Goal: Communication & Community: Ask a question

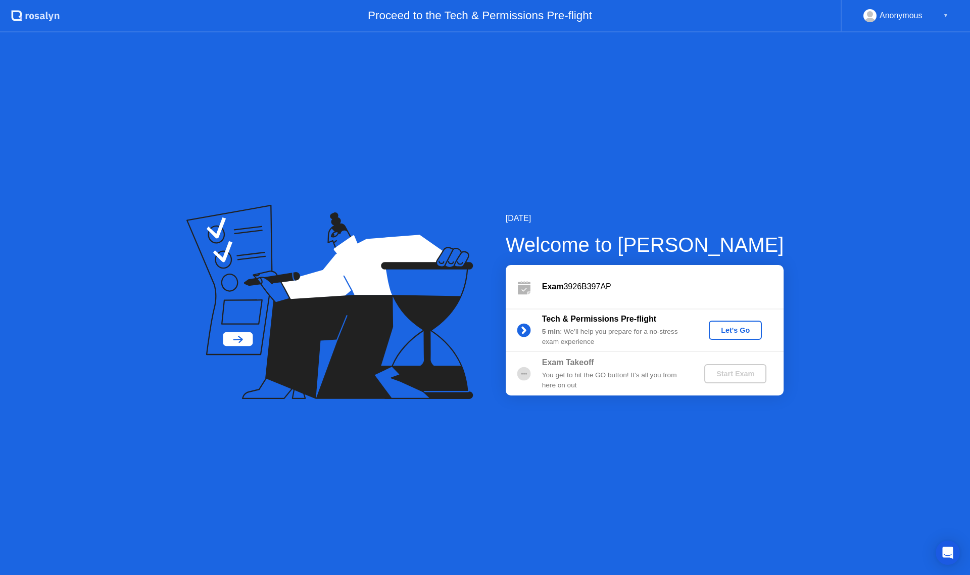
click at [728, 334] on div "Let's Go" at bounding box center [735, 330] width 45 height 8
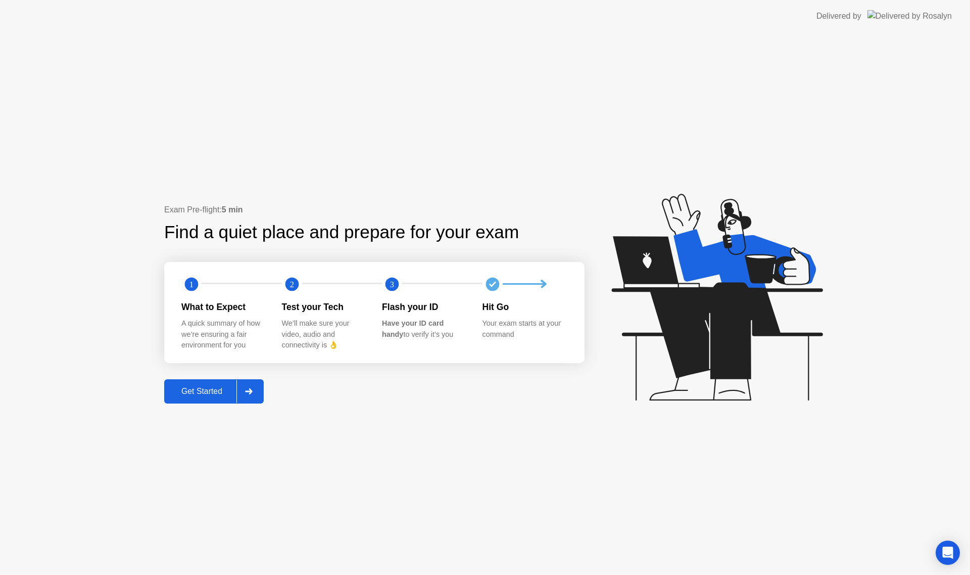
click at [221, 384] on button "Get Started" at bounding box center [214, 391] width 100 height 24
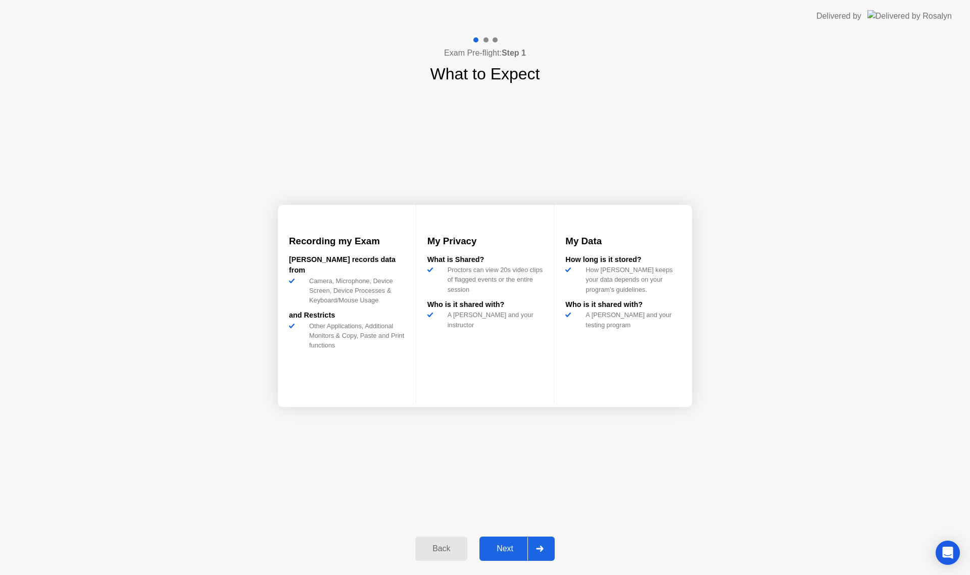
click at [504, 540] on button "Next" at bounding box center [517, 548] width 75 height 24
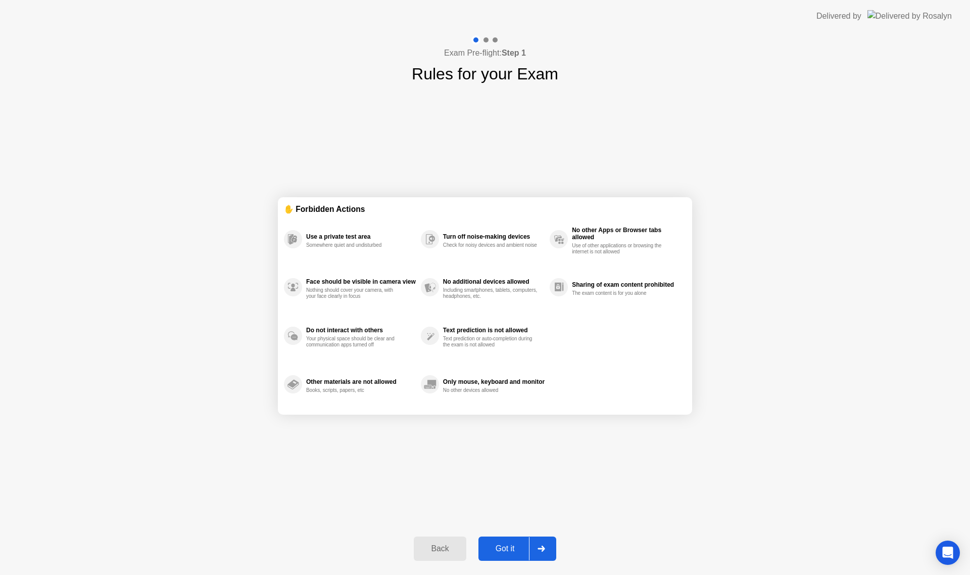
click at [523, 544] on div "Got it" at bounding box center [505, 548] width 47 height 9
select select "**********"
select select "*******"
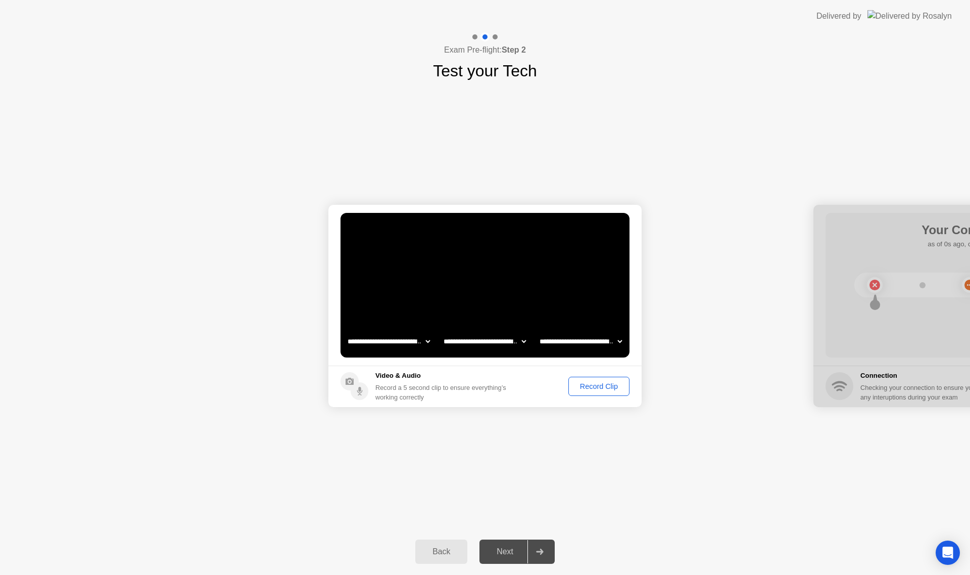
click at [590, 384] on div "Record Clip" at bounding box center [599, 386] width 54 height 8
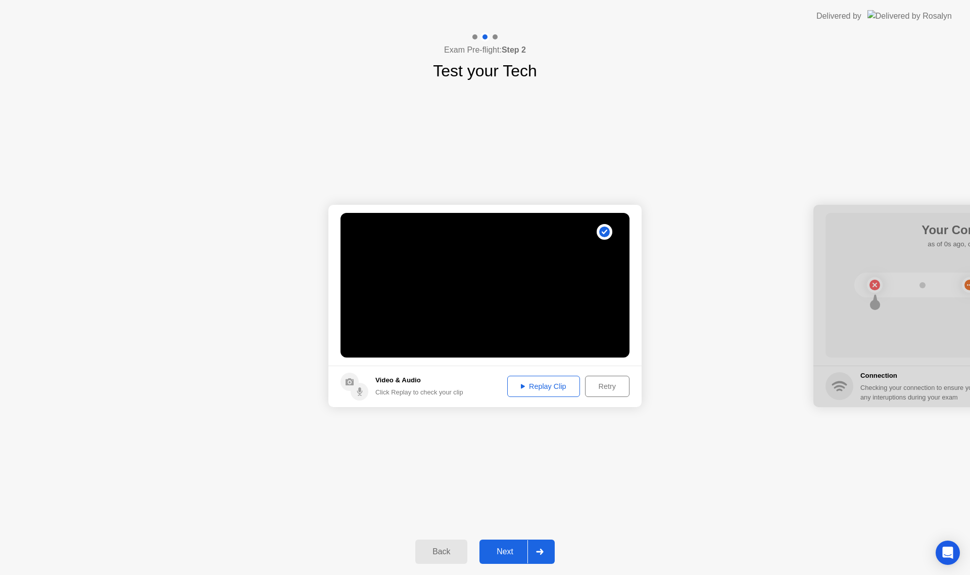
click at [599, 389] on div "Retry" at bounding box center [607, 386] width 37 height 8
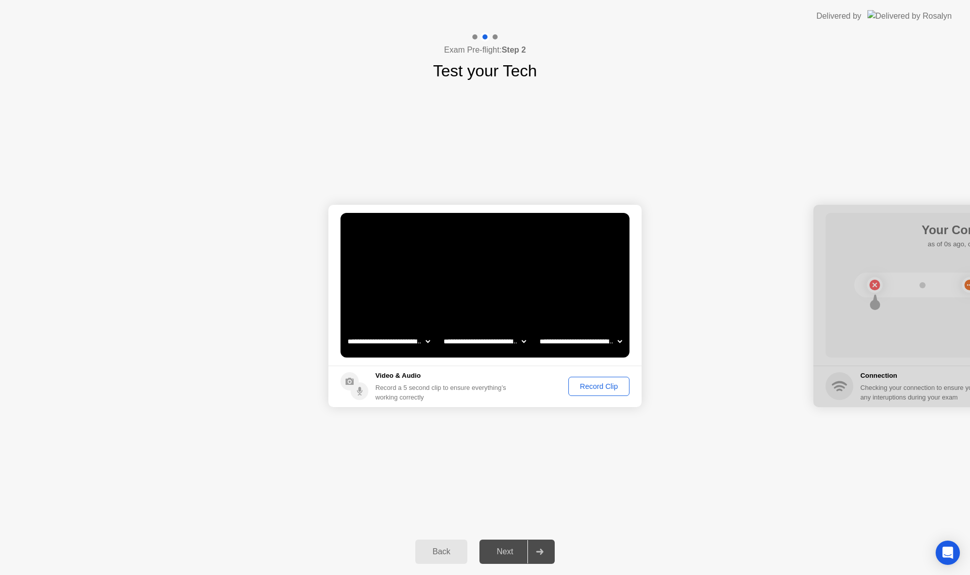
click at [588, 387] on div "Record Clip" at bounding box center [599, 386] width 54 height 8
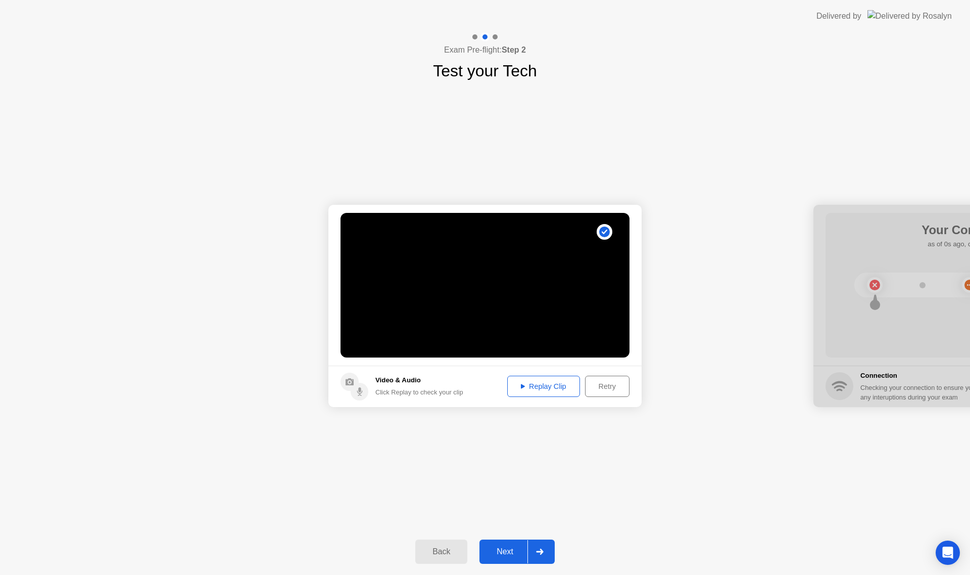
click at [595, 385] on div "Retry" at bounding box center [607, 386] width 37 height 8
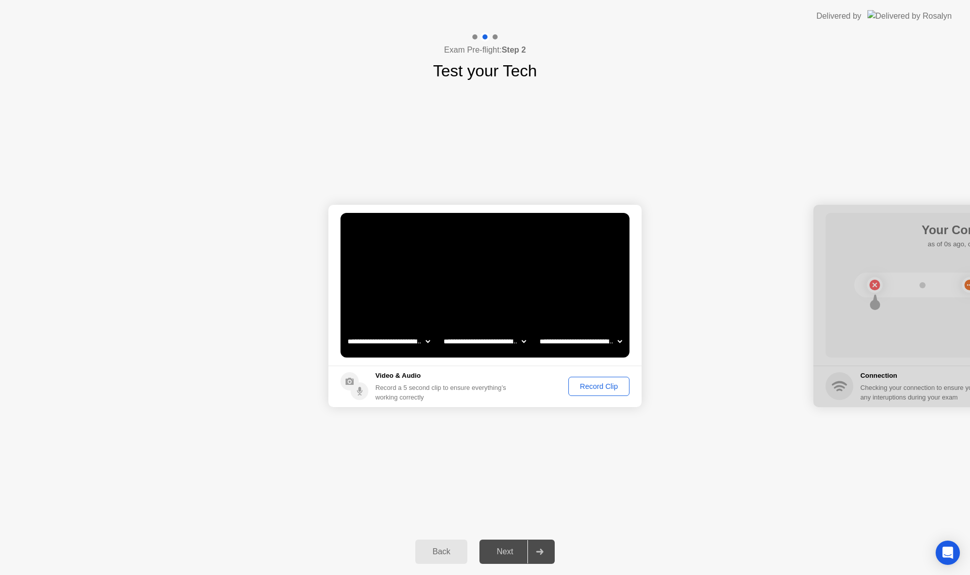
click at [601, 373] on footer "Video & Audio Record a 5 second clip to ensure everything’s working correctly R…" at bounding box center [484, 385] width 313 height 41
click at [606, 386] on div "Record Clip" at bounding box center [599, 386] width 54 height 8
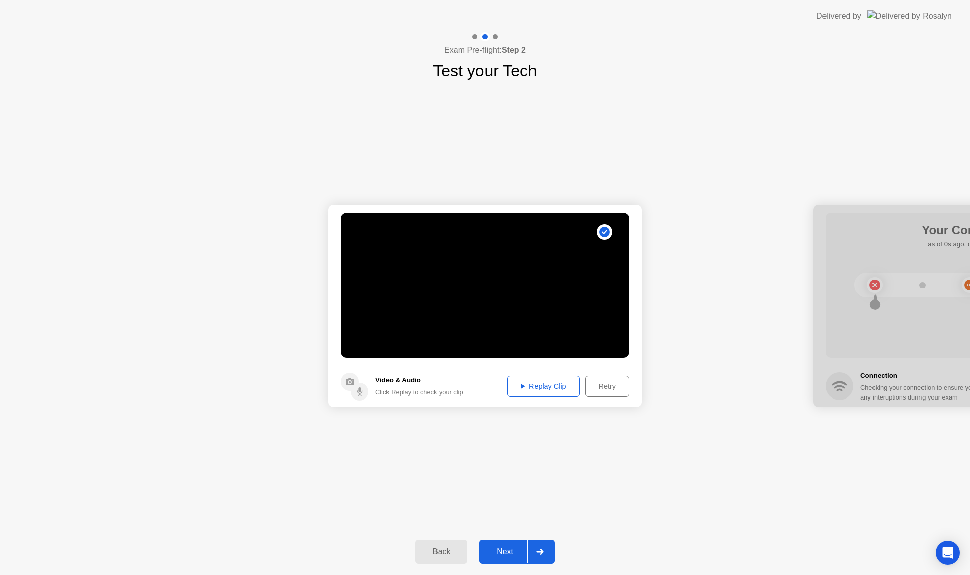
click at [539, 387] on div "Replay Clip" at bounding box center [544, 386] width 66 height 8
click at [522, 558] on button "Next" at bounding box center [517, 551] width 75 height 24
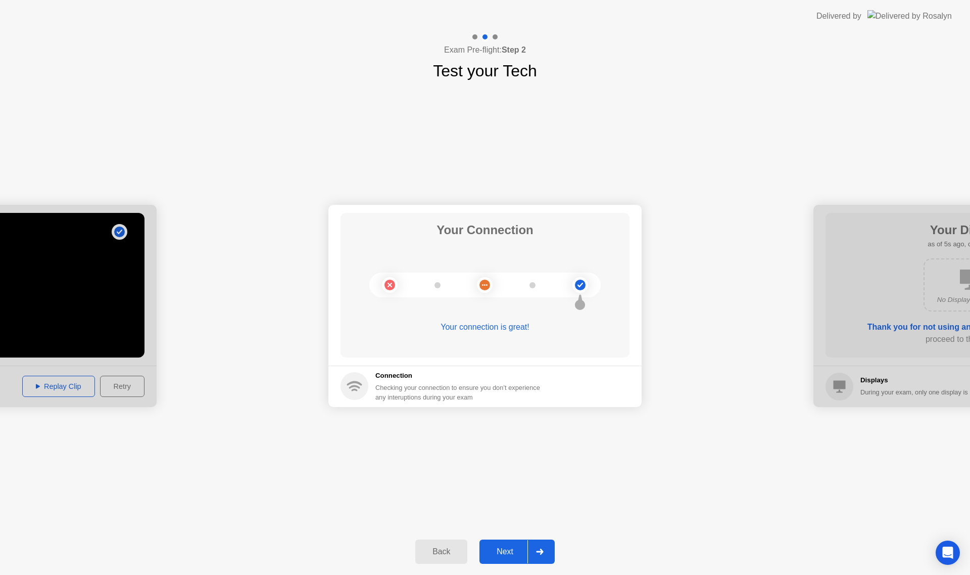
click at [524, 551] on div "Next" at bounding box center [505, 551] width 45 height 9
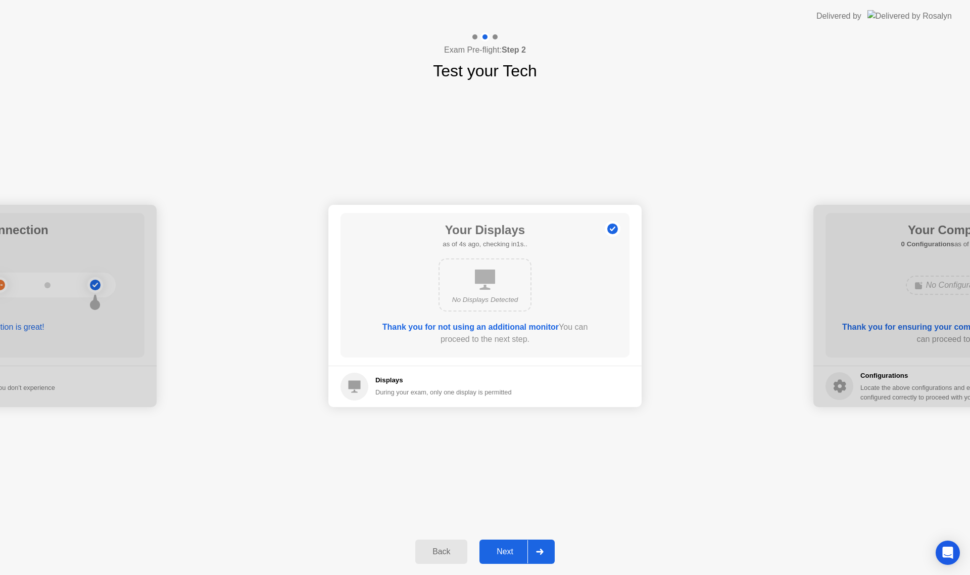
click at [508, 548] on div "Next" at bounding box center [505, 551] width 45 height 9
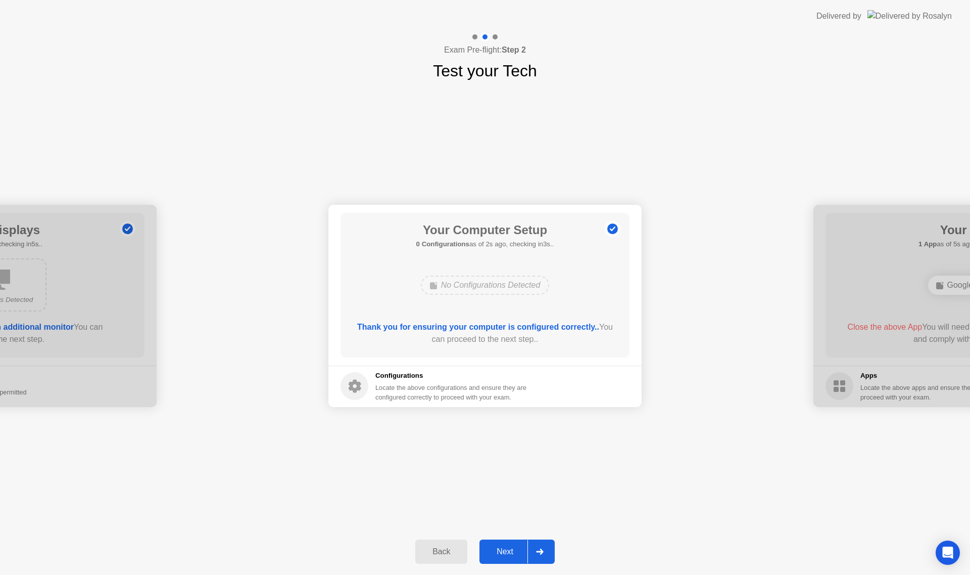
click at [343, 384] on circle at bounding box center [355, 386] width 28 height 28
drag, startPoint x: 441, startPoint y: 393, endPoint x: 495, endPoint y: 411, distance: 56.6
click at [519, 544] on button "Next" at bounding box center [517, 551] width 75 height 24
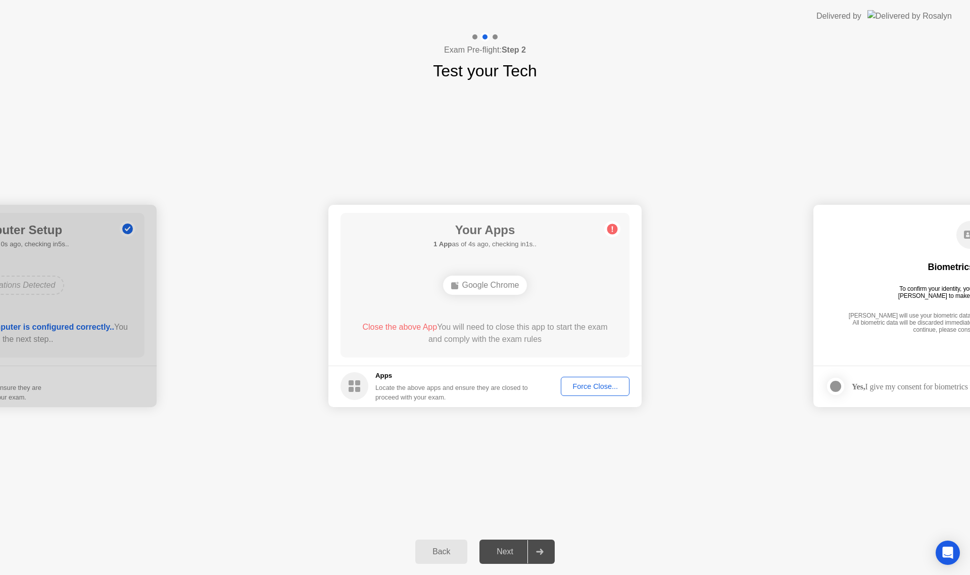
click at [622, 385] on div "Force Close..." at bounding box center [595, 386] width 62 height 8
click at [524, 556] on div "Next" at bounding box center [505, 551] width 45 height 9
click at [584, 387] on div "Force Close..." at bounding box center [595, 386] width 62 height 8
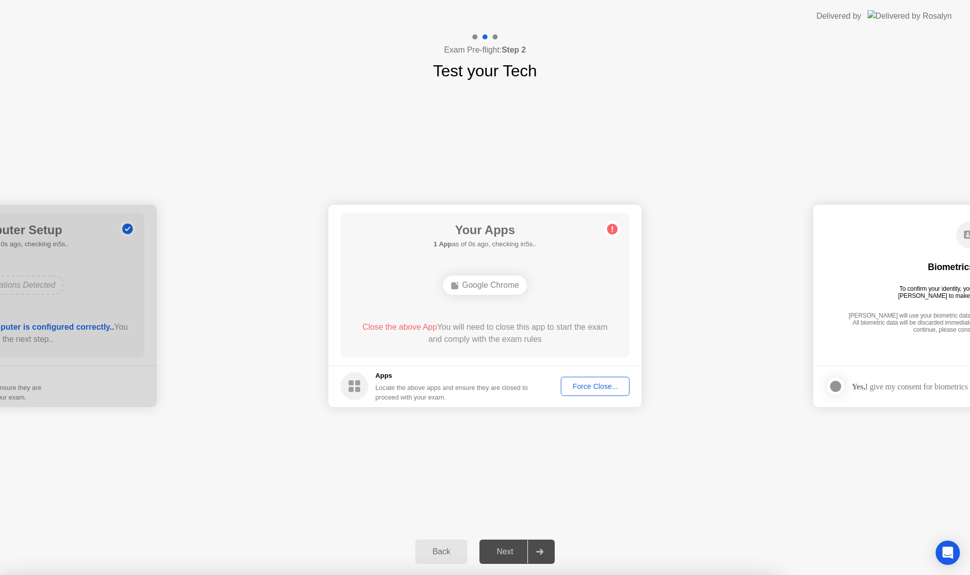
click at [608, 382] on div "Force Close..." at bounding box center [595, 386] width 62 height 8
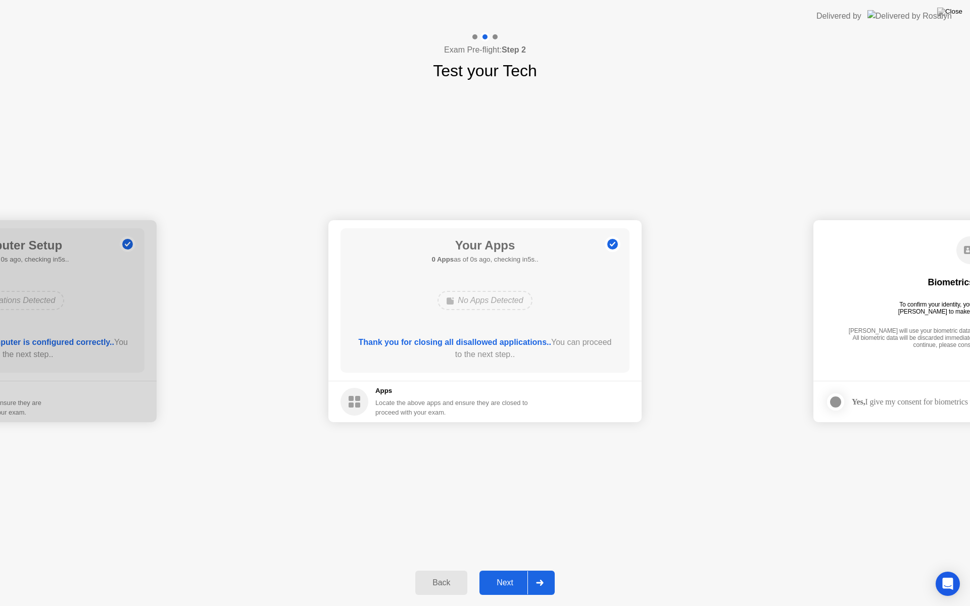
click at [511, 358] on div "Thank you for closing all disallowed applications.. You can proceed to the next…" at bounding box center [485, 349] width 260 height 24
click at [534, 574] on div at bounding box center [540, 583] width 24 height 23
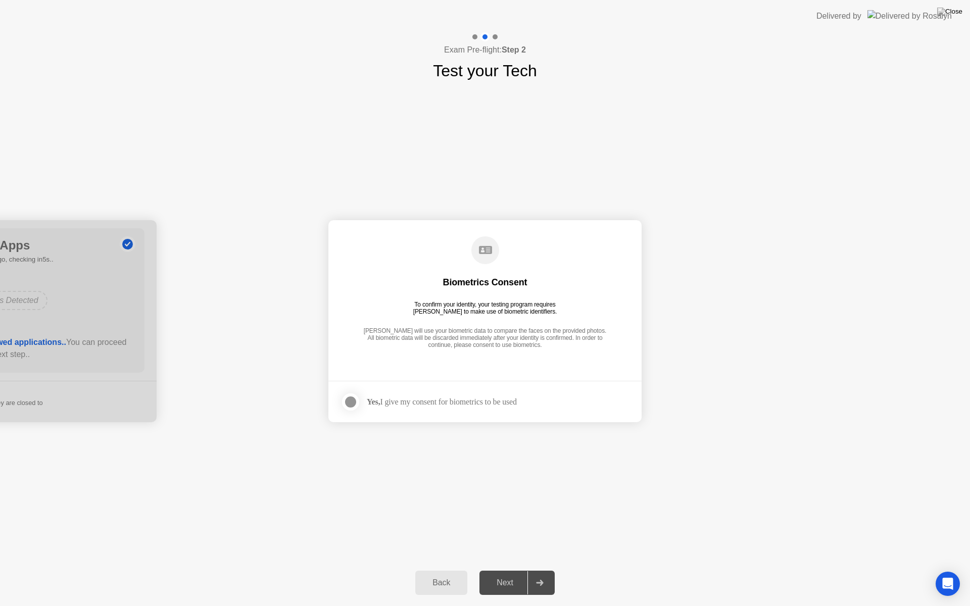
click at [350, 400] on div at bounding box center [351, 402] width 12 height 12
click at [530, 573] on div at bounding box center [540, 583] width 24 height 23
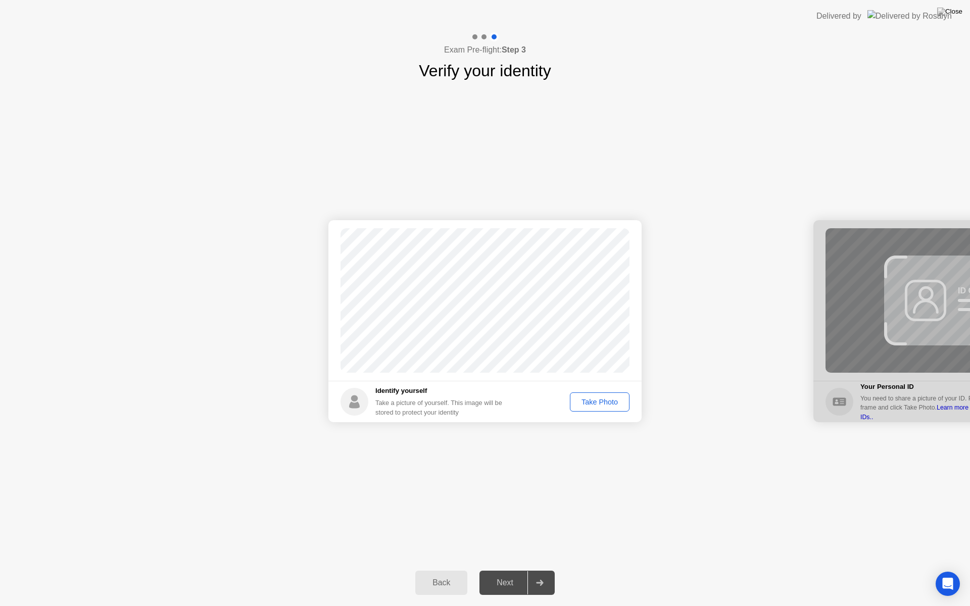
click at [608, 402] on div "Take Photo" at bounding box center [600, 402] width 53 height 8
click at [538, 574] on div at bounding box center [540, 583] width 24 height 23
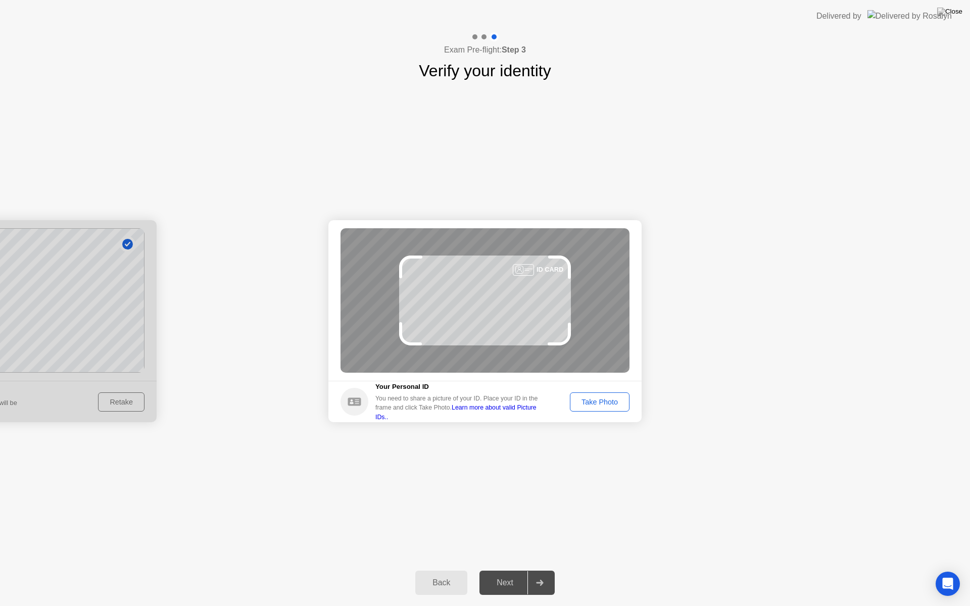
click at [506, 411] on link "Learn more about valid Picture IDs.." at bounding box center [455, 412] width 161 height 16
click at [597, 482] on div "Success Photo is correctly taken Identify yourself Take a picture of yourself. …" at bounding box center [485, 321] width 970 height 477
click at [946, 574] on icon "Open Intercom Messenger" at bounding box center [948, 584] width 12 height 13
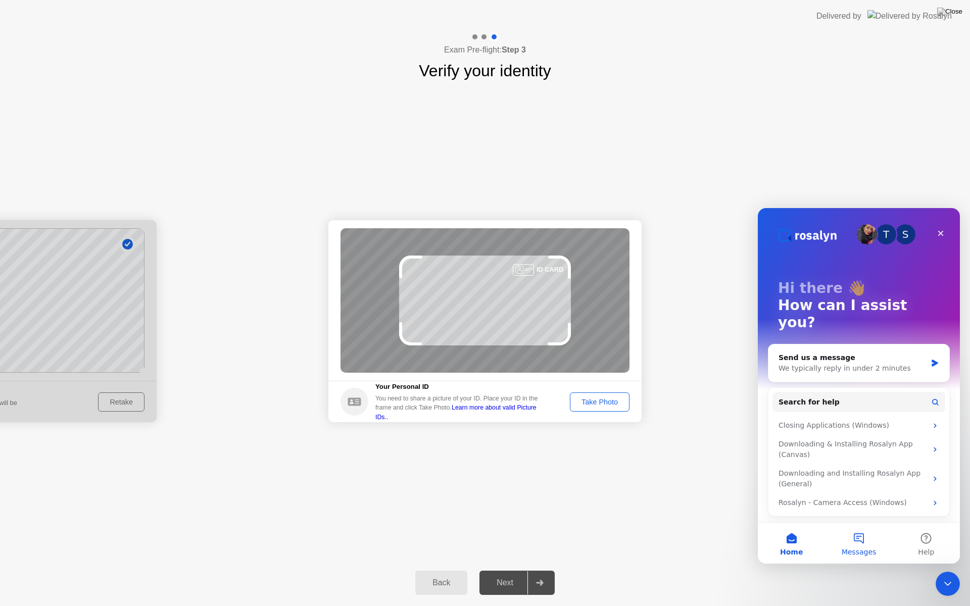
click at [858, 535] on button "Messages" at bounding box center [858, 544] width 67 height 40
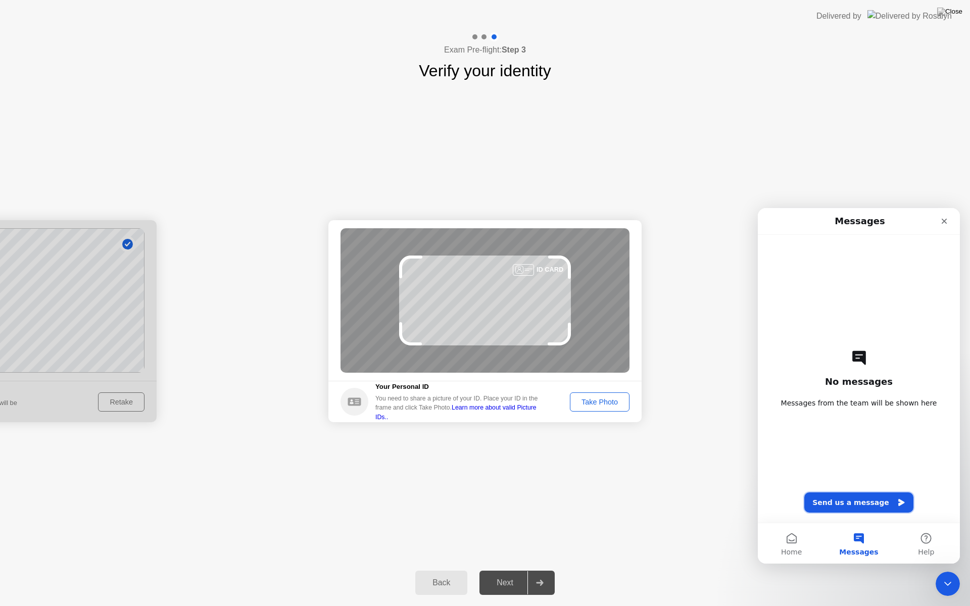
click at [853, 509] on button "Send us a message" at bounding box center [858, 503] width 109 height 20
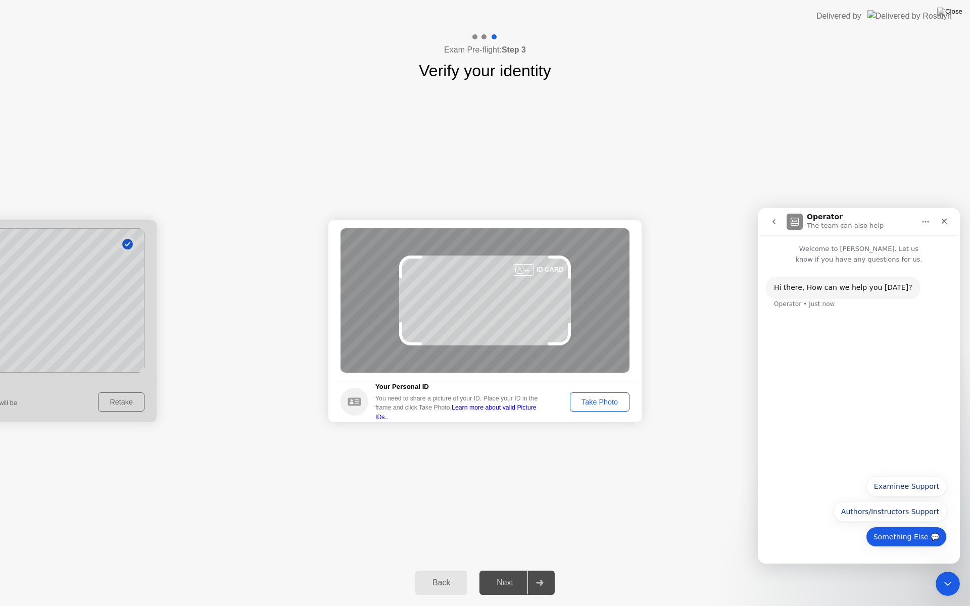
click at [921, 543] on button "Something Else 💬" at bounding box center [906, 537] width 81 height 20
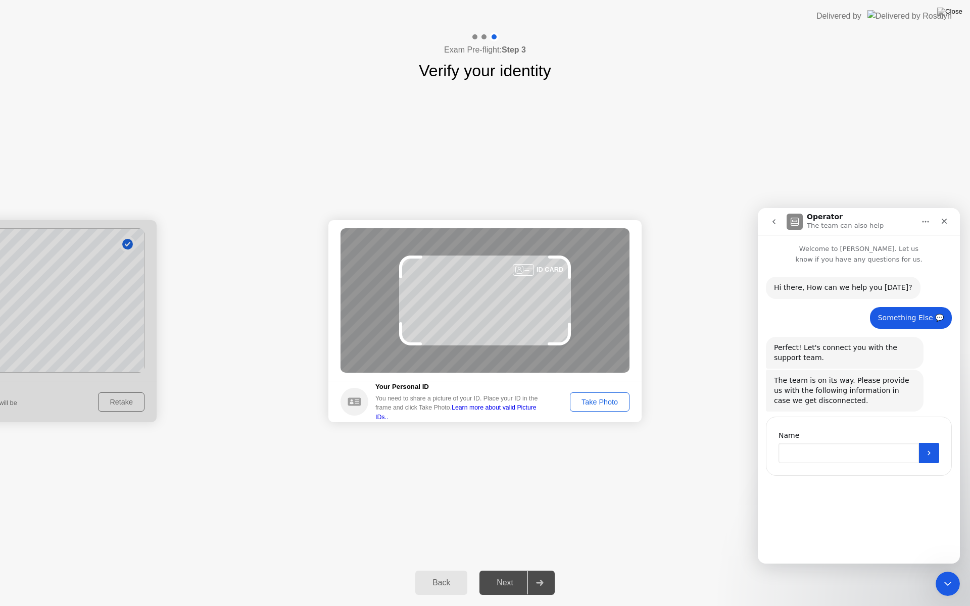
click at [825, 459] on input "Name" at bounding box center [849, 453] width 140 height 20
type input "**********"
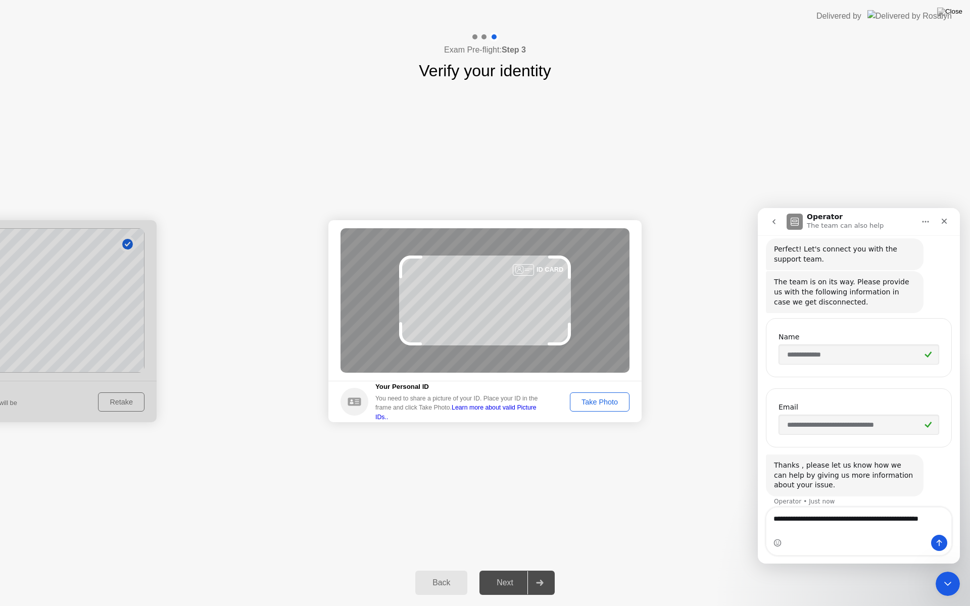
scroll to position [109, 0]
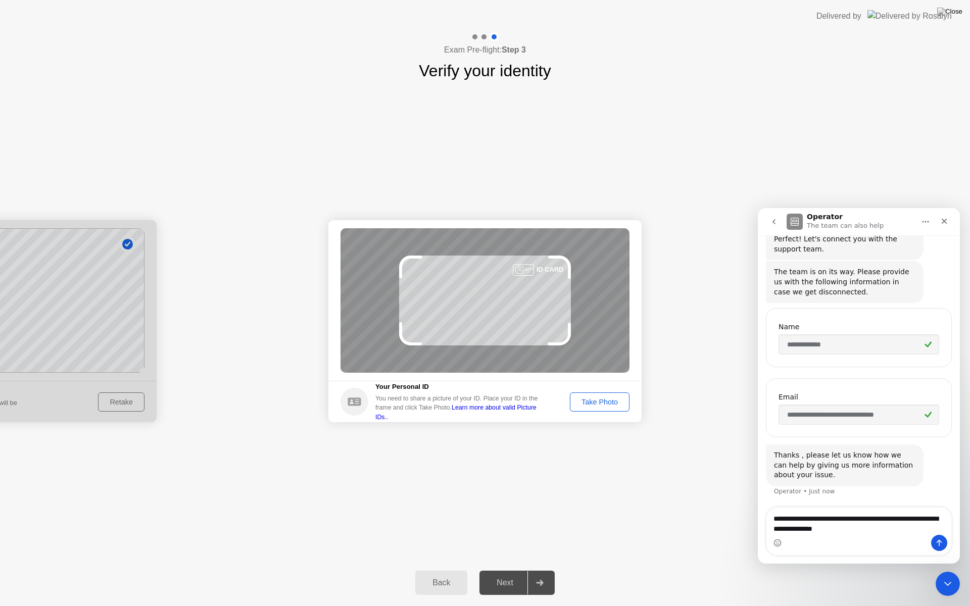
type textarea "**********"
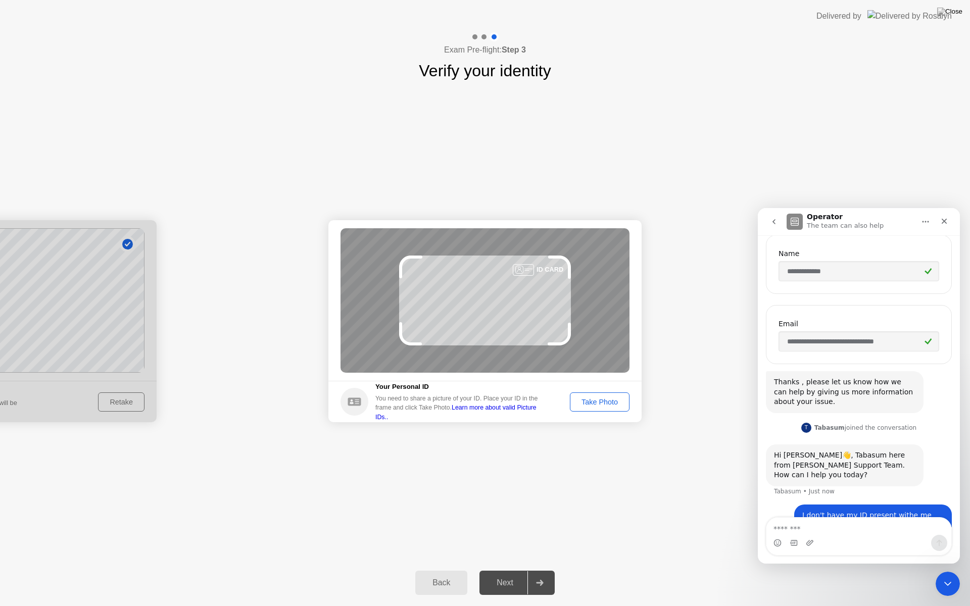
scroll to position [212, 0]
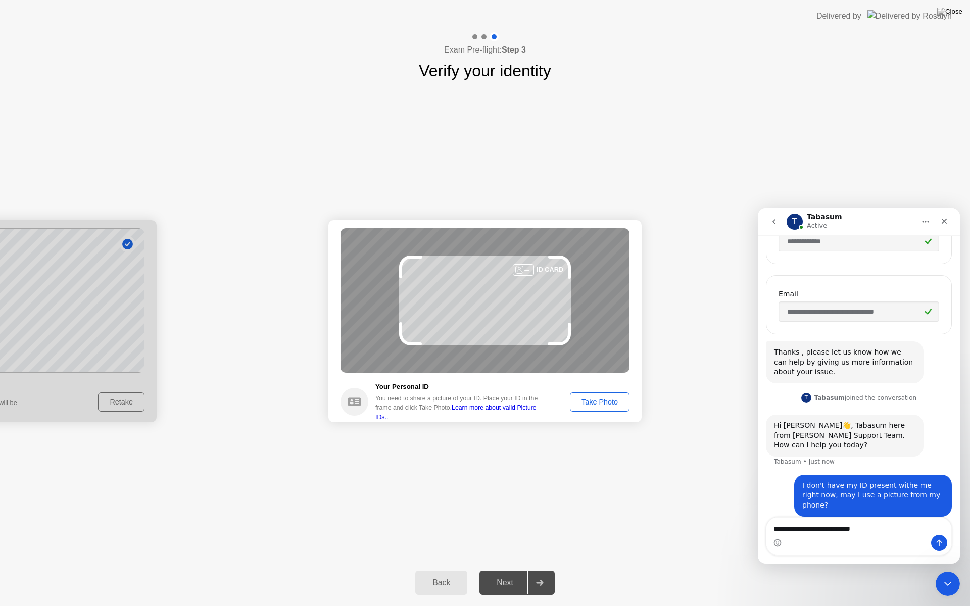
type textarea "**********"
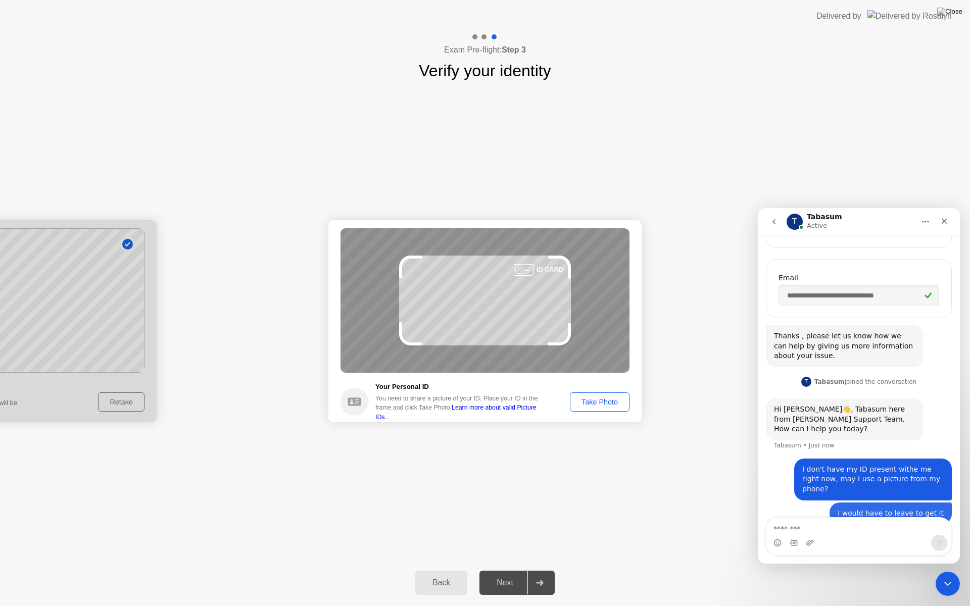
scroll to position [235, 0]
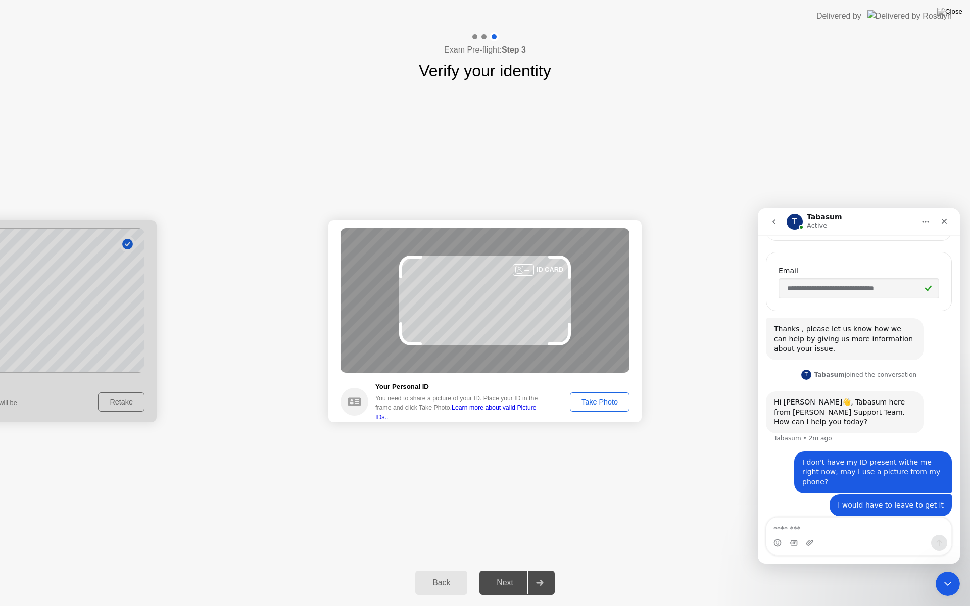
click at [852, 442] on div "Hi [PERSON_NAME]👋, Tabasum here from [PERSON_NAME] Support Team. ﻿How can I hel…" at bounding box center [859, 422] width 186 height 60
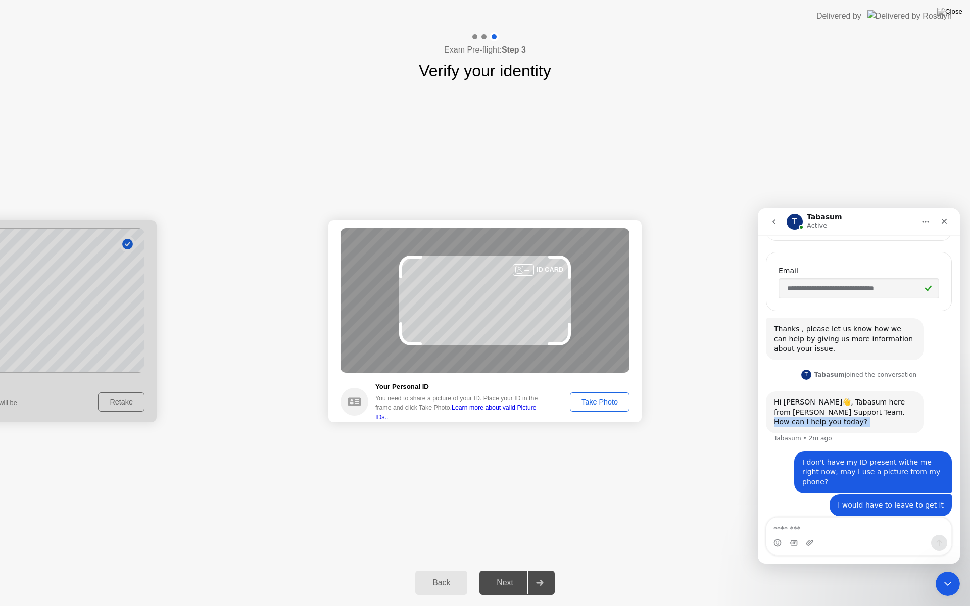
click at [857, 440] on div "Hi [PERSON_NAME]👋, Tabasum here from [PERSON_NAME] Support Team. ﻿How can I hel…" at bounding box center [859, 422] width 186 height 60
click at [830, 285] on input "**********" at bounding box center [859, 288] width 161 height 20
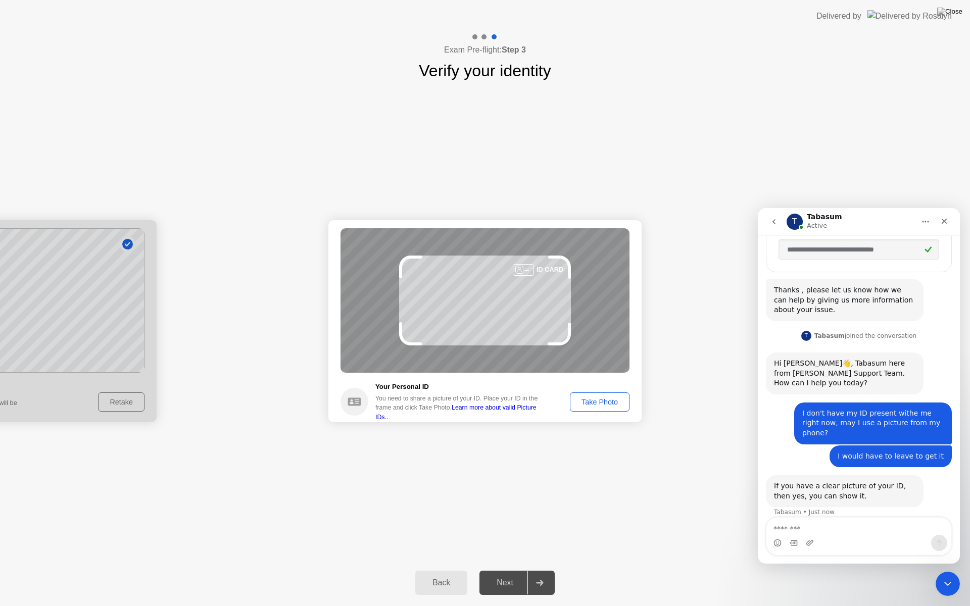
scroll to position [275, 0]
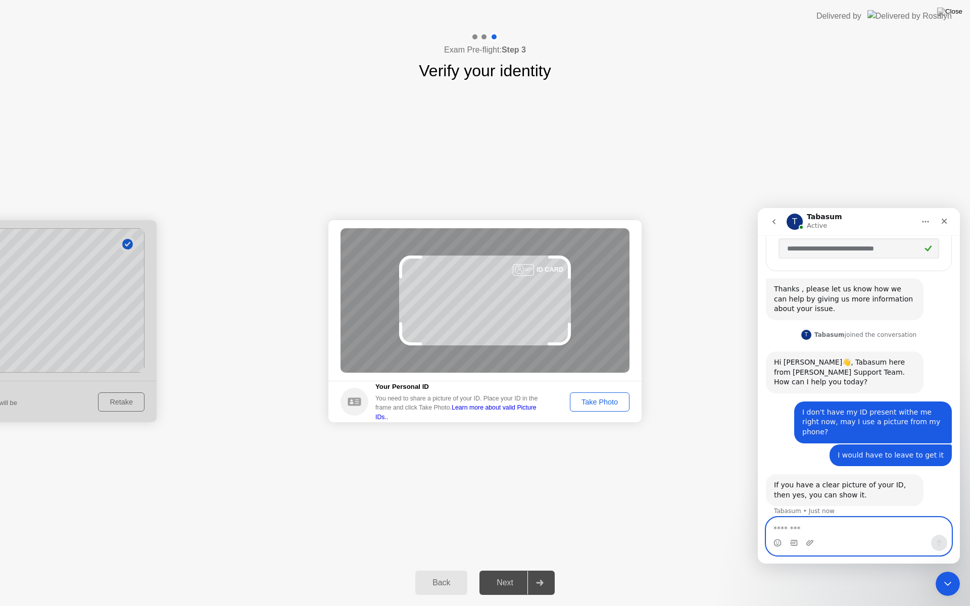
click at [786, 529] on textarea "Message…" at bounding box center [859, 526] width 185 height 17
type textarea "**********"
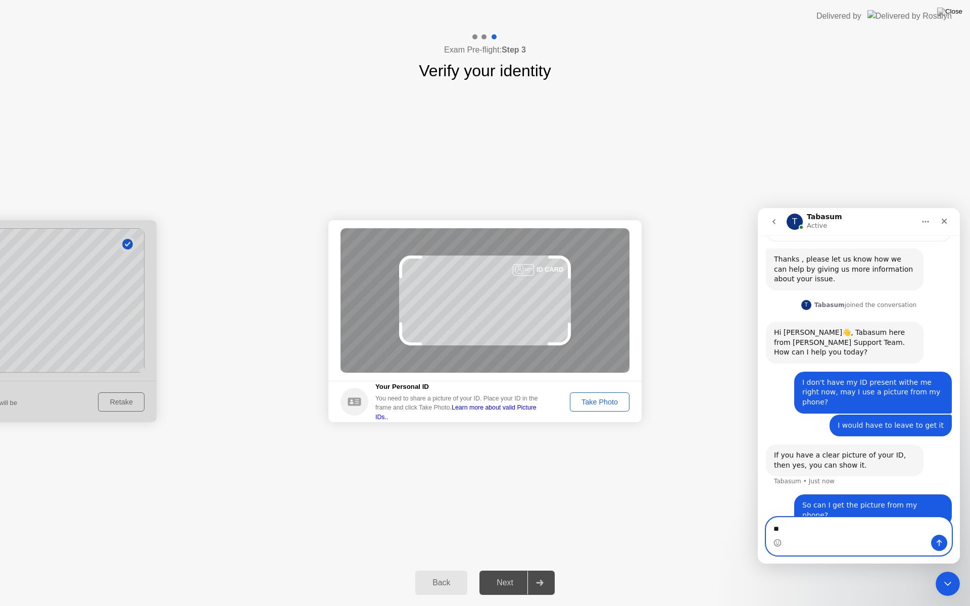
type textarea "*"
type textarea "**********"
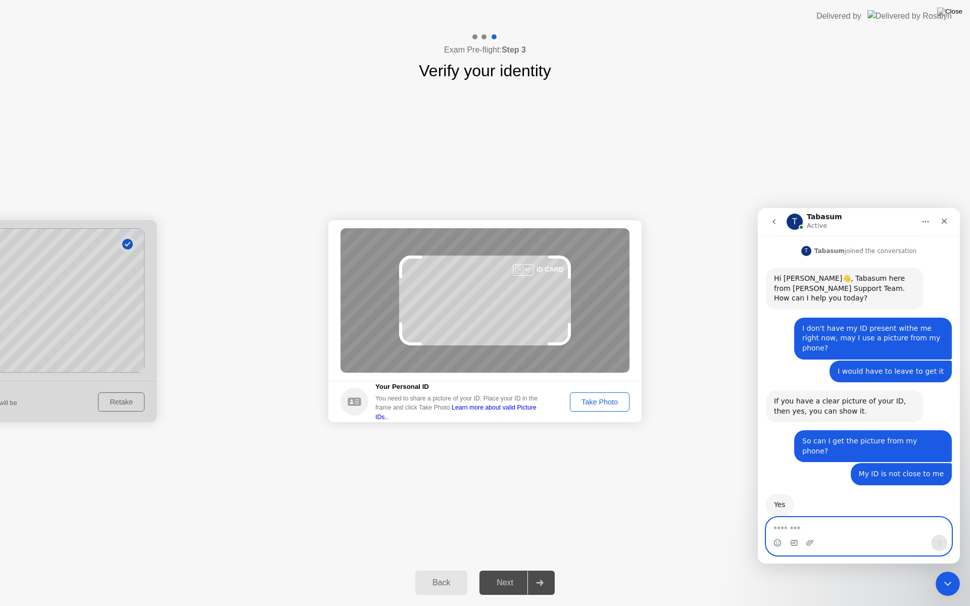
scroll to position [358, 0]
type textarea "**********"
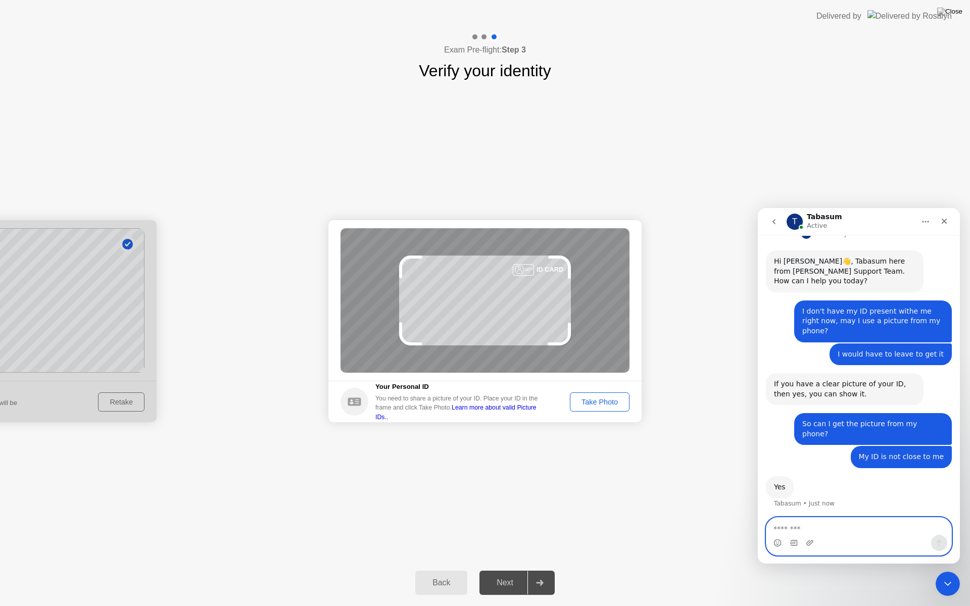
scroll to position [388, 0]
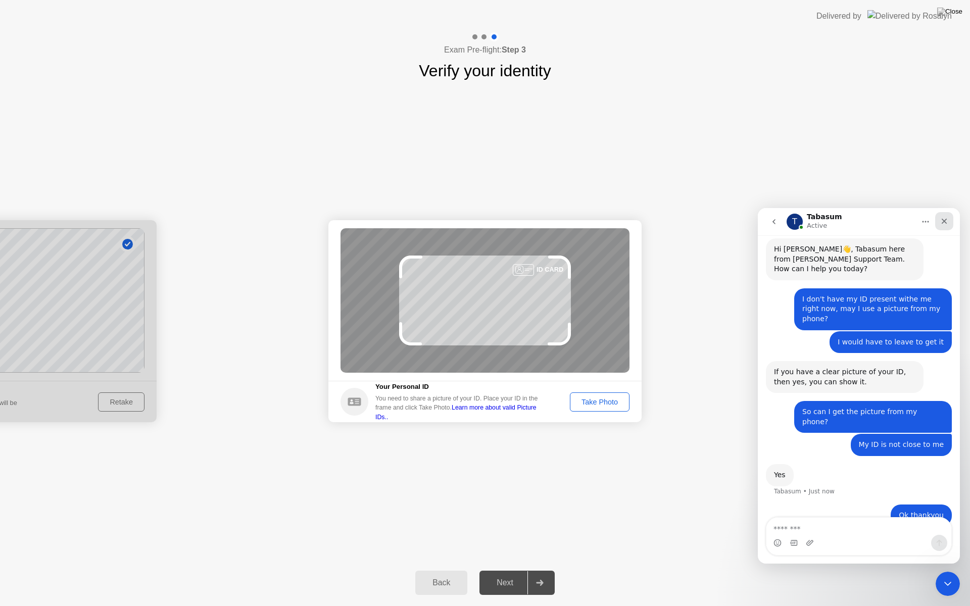
click at [940, 228] on div "Close" at bounding box center [944, 221] width 18 height 18
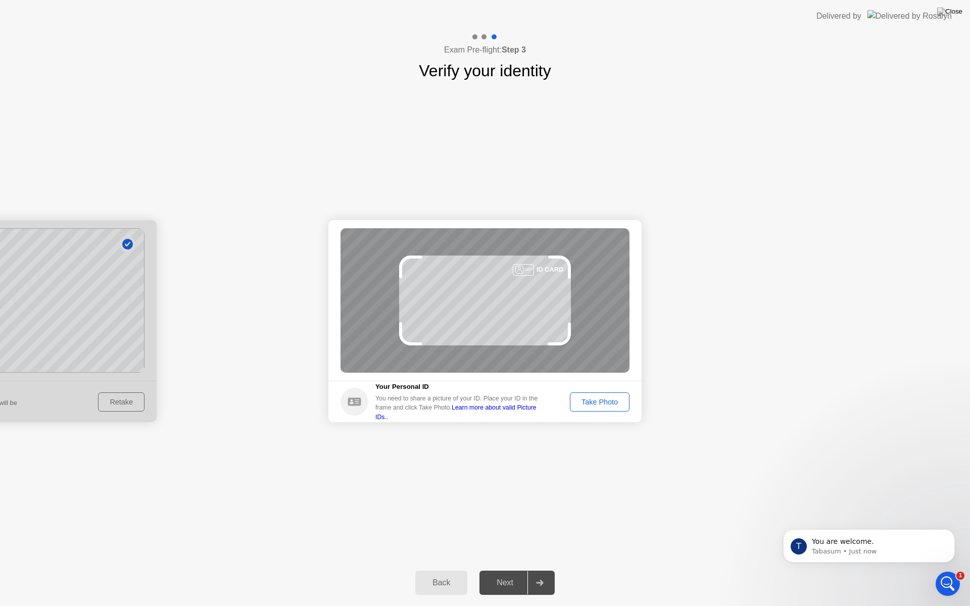
scroll to position [0, 0]
click at [617, 405] on div "Take Photo" at bounding box center [600, 402] width 53 height 8
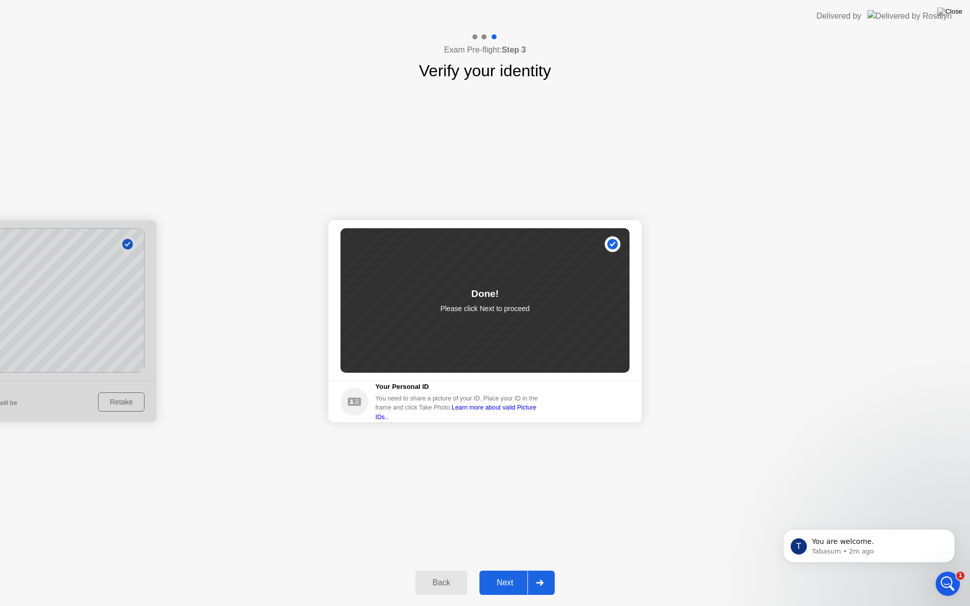
click at [532, 574] on div at bounding box center [540, 583] width 24 height 23
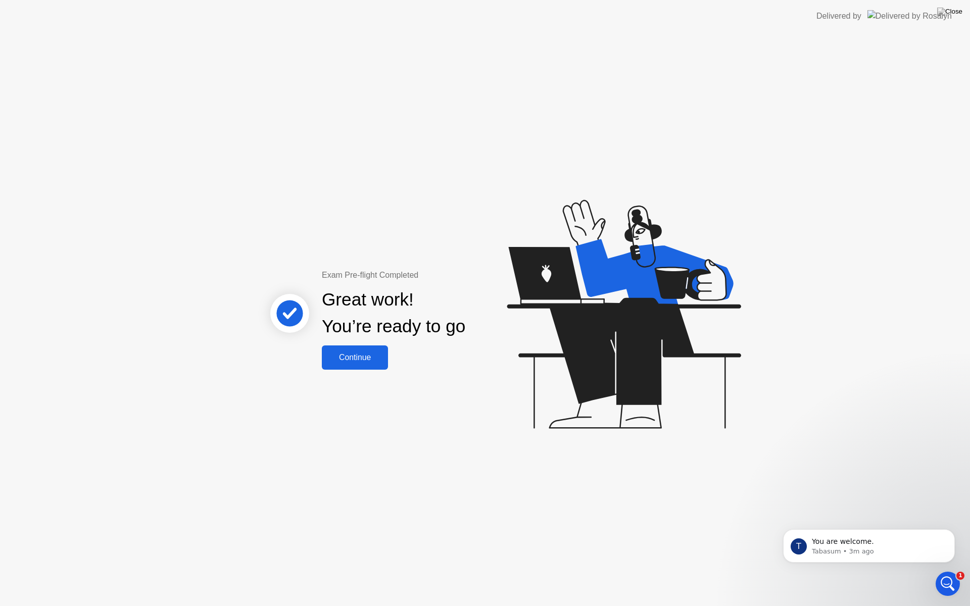
click at [350, 364] on button "Continue" at bounding box center [355, 358] width 66 height 24
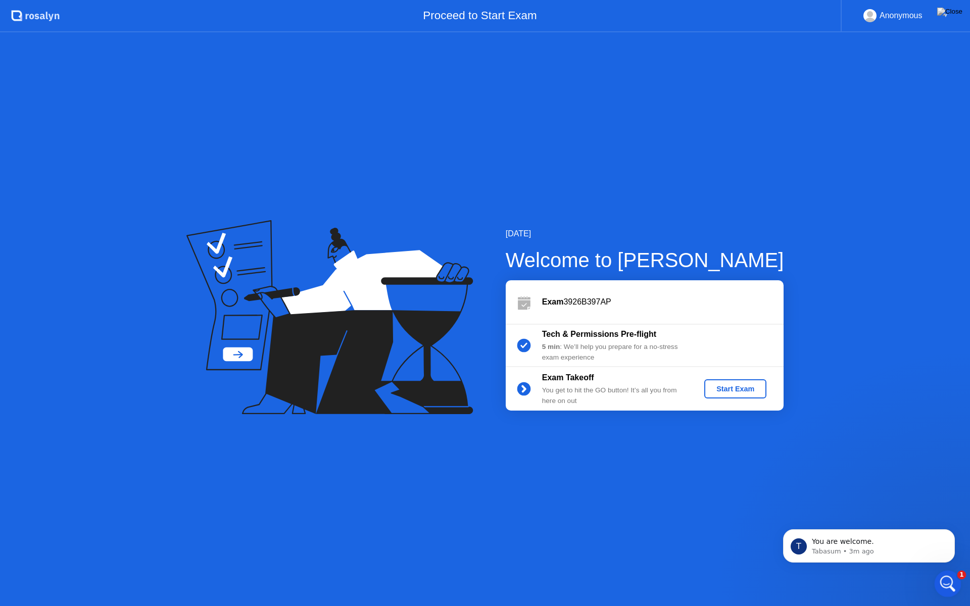
click at [945, 574] on icon "Open Intercom Messenger" at bounding box center [946, 583] width 17 height 17
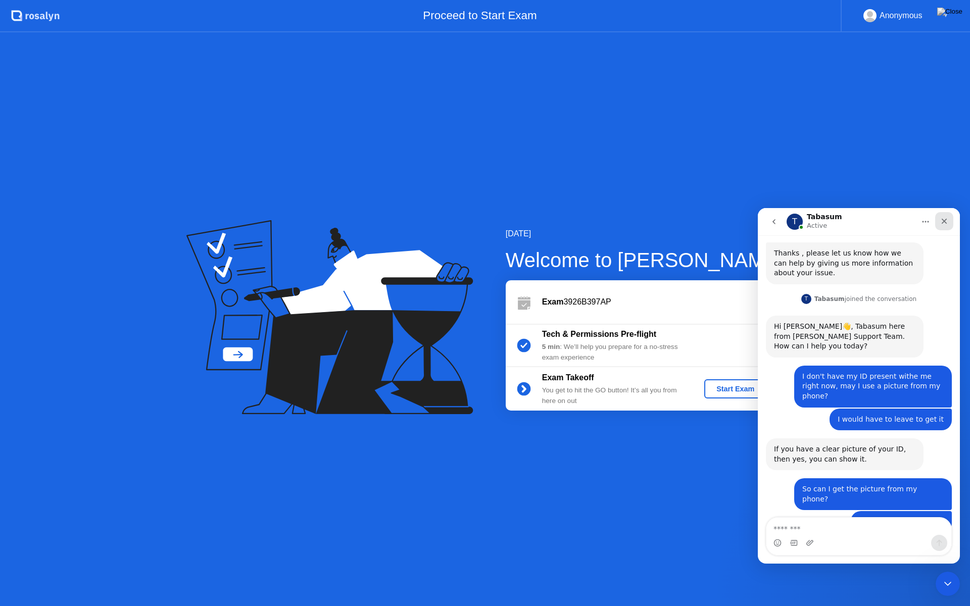
scroll to position [418, 0]
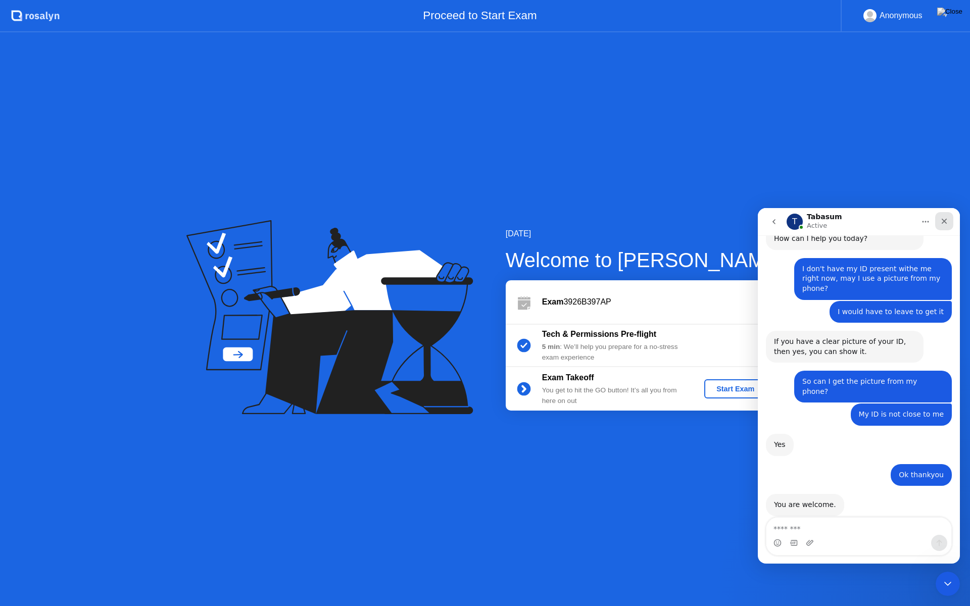
click at [947, 220] on icon "Close" at bounding box center [944, 221] width 8 height 8
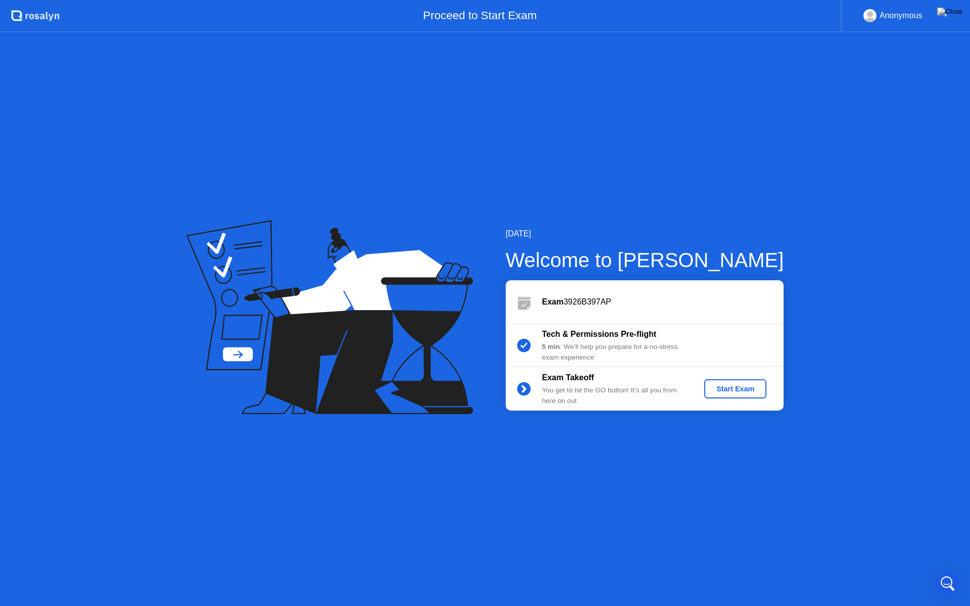
click at [732, 391] on div "Start Exam" at bounding box center [735, 389] width 54 height 8
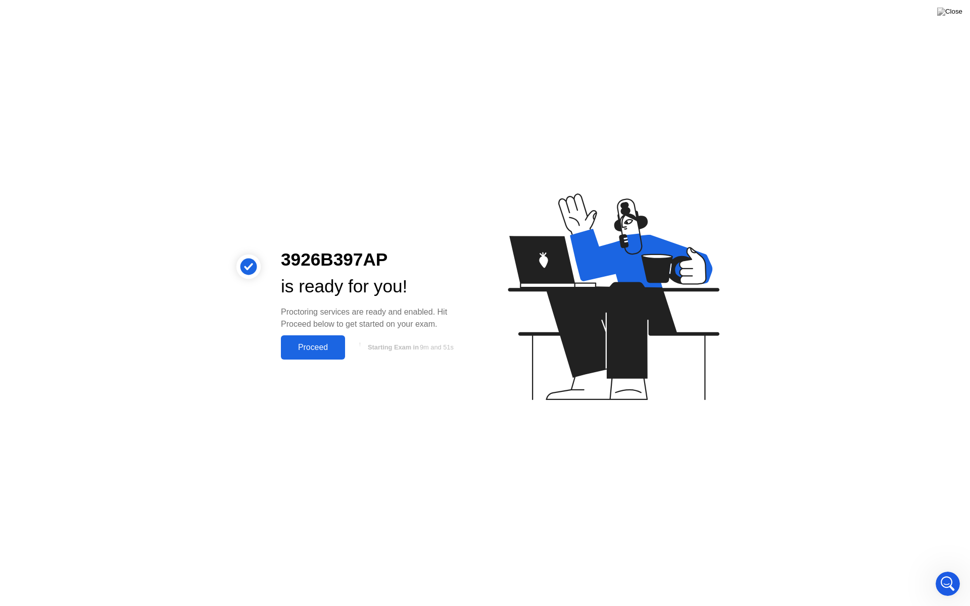
click at [318, 355] on button "Proceed" at bounding box center [313, 348] width 64 height 24
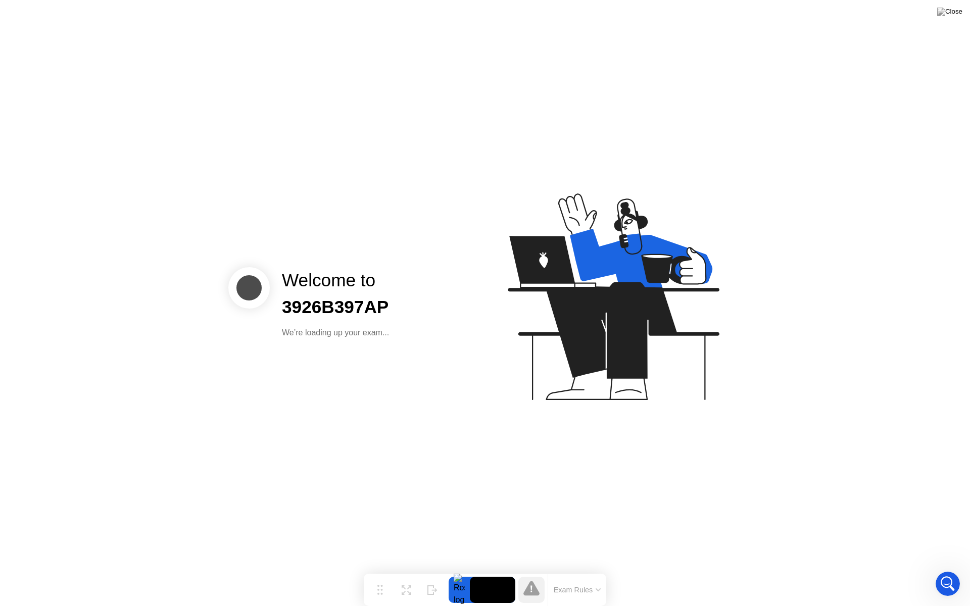
click at [350, 335] on div "We’re loading up your exam..." at bounding box center [335, 333] width 107 height 12
